Goal: Information Seeking & Learning: Find specific fact

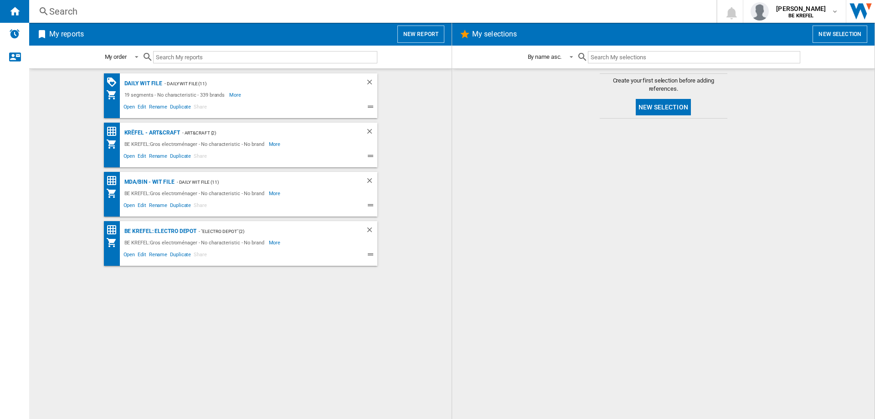
click at [59, 11] on div "Search" at bounding box center [370, 11] width 643 height 13
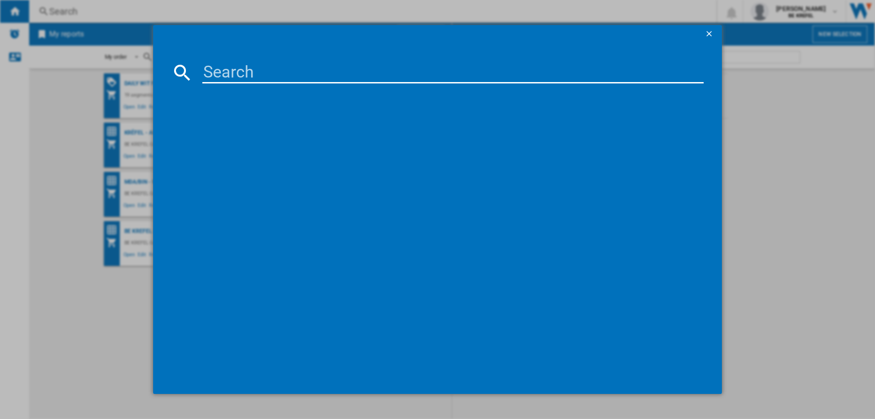
click at [253, 68] on input at bounding box center [452, 73] width 501 height 22
type input "21006541"
click at [221, 132] on div "EMERIO PO1158471 NOIR ORANGE" at bounding box center [444, 131] width 492 height 9
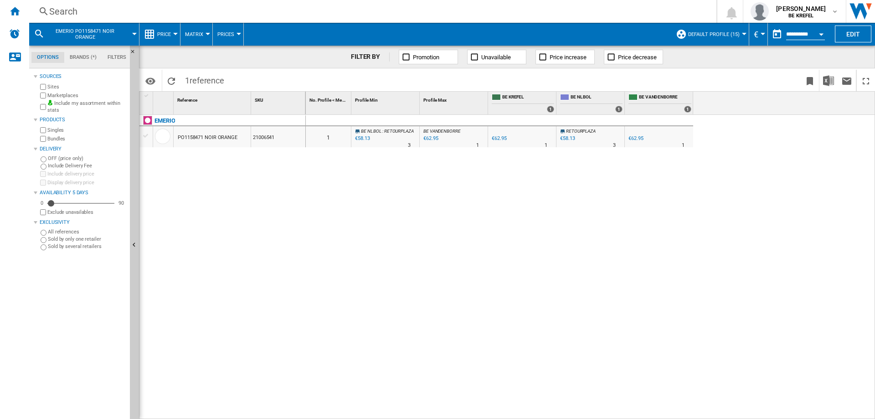
click at [641, 138] on div "€62.95" at bounding box center [635, 138] width 15 height 6
